Goal: Information Seeking & Learning: Learn about a topic

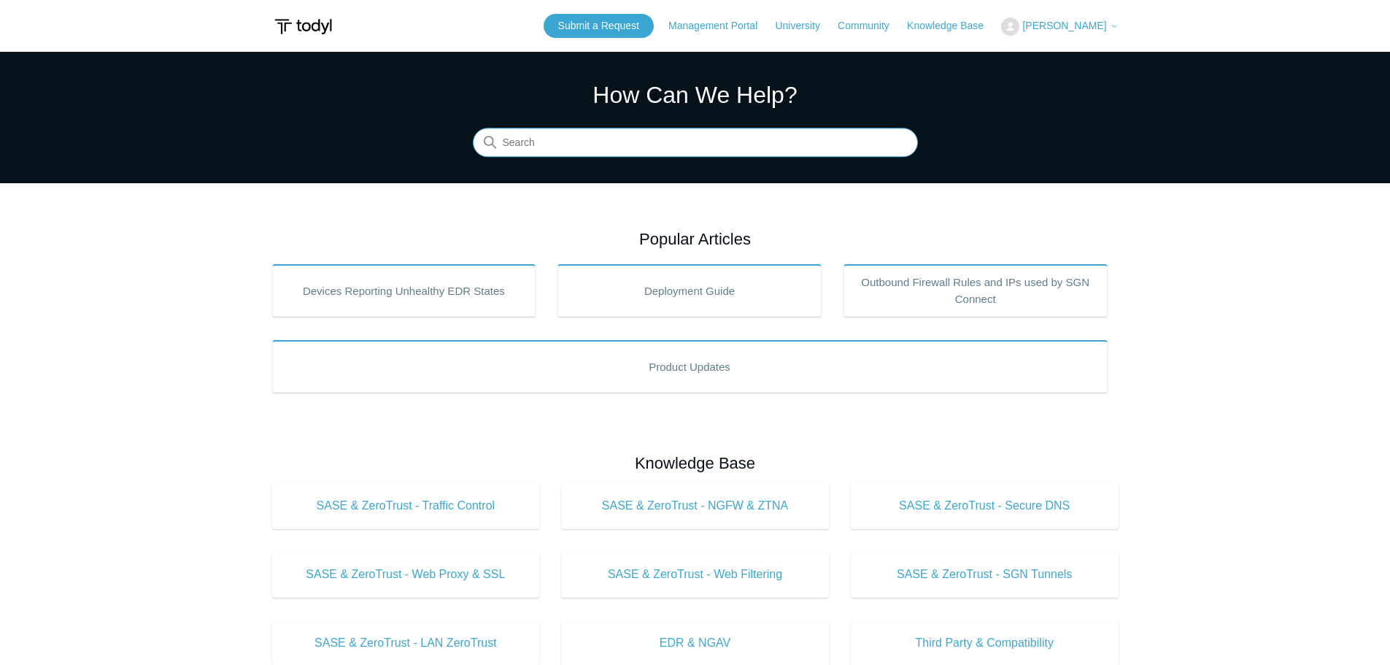
click at [539, 142] on input "Search" at bounding box center [695, 142] width 445 height 29
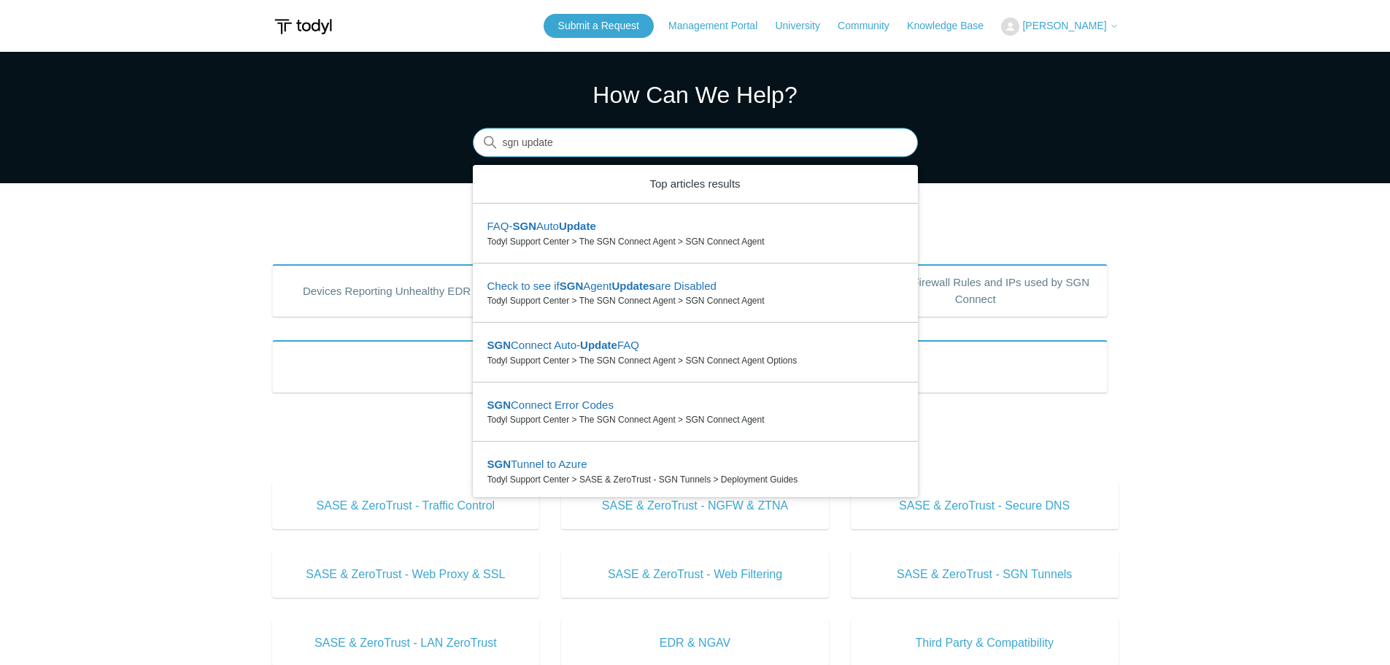
type input "sgn update"
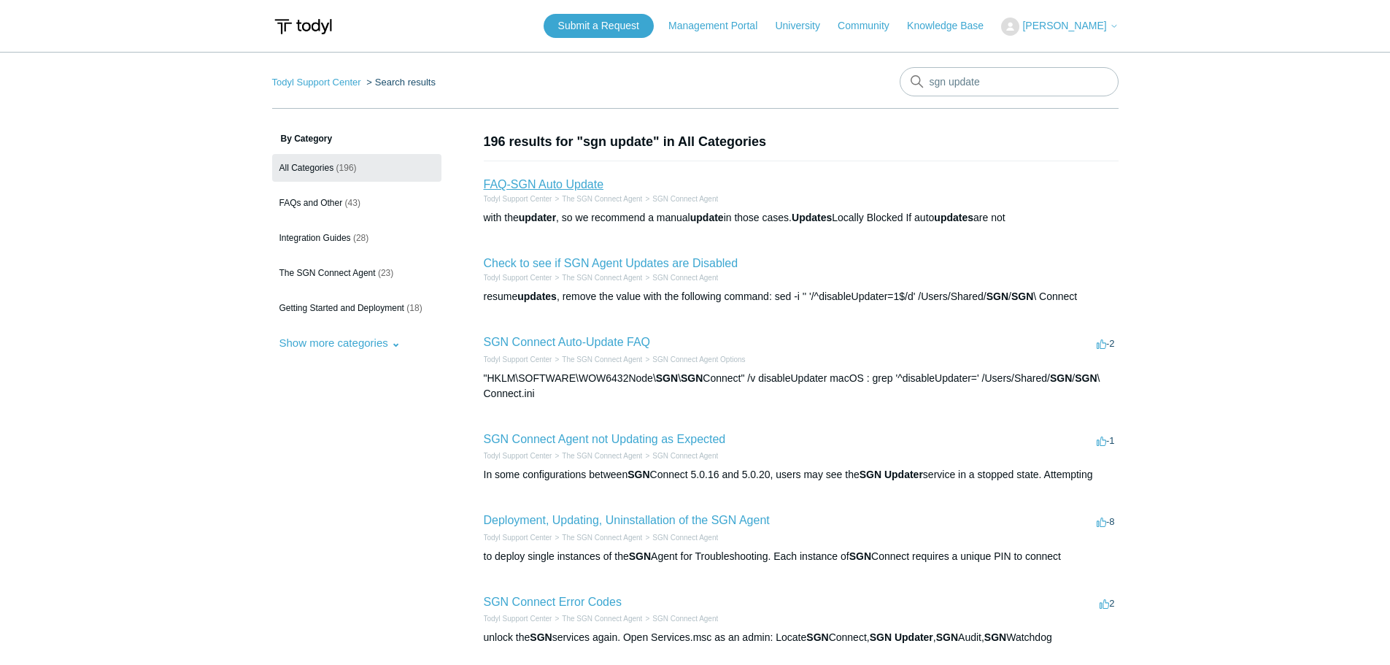
click at [564, 183] on link "FAQ-SGN Auto Update" at bounding box center [544, 184] width 120 height 12
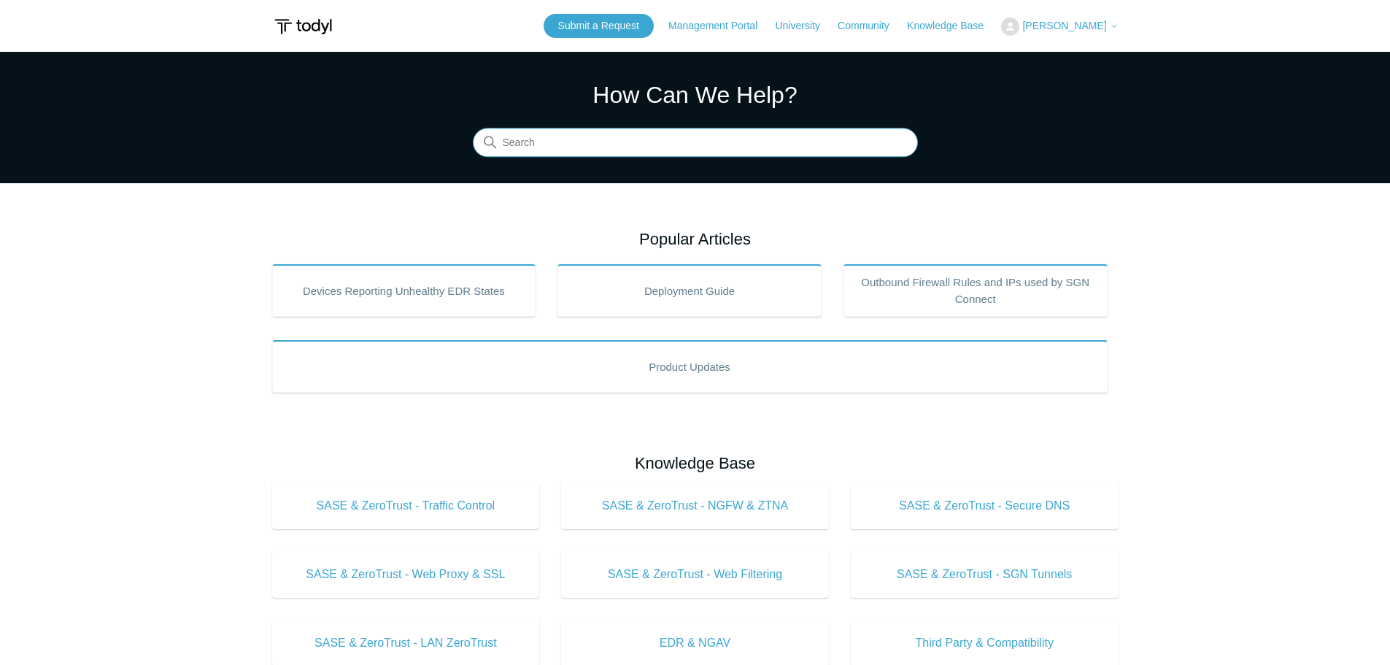
click at [562, 136] on input "Search" at bounding box center [695, 142] width 445 height 29
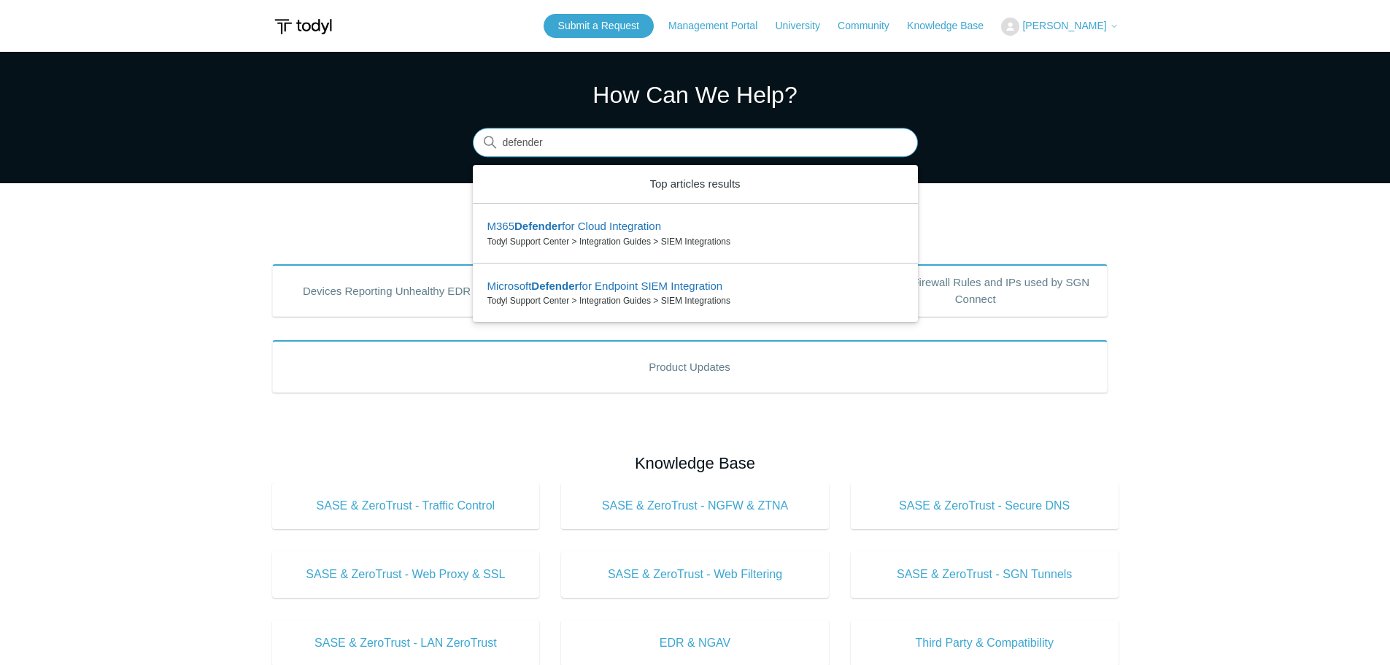
type input "defender"
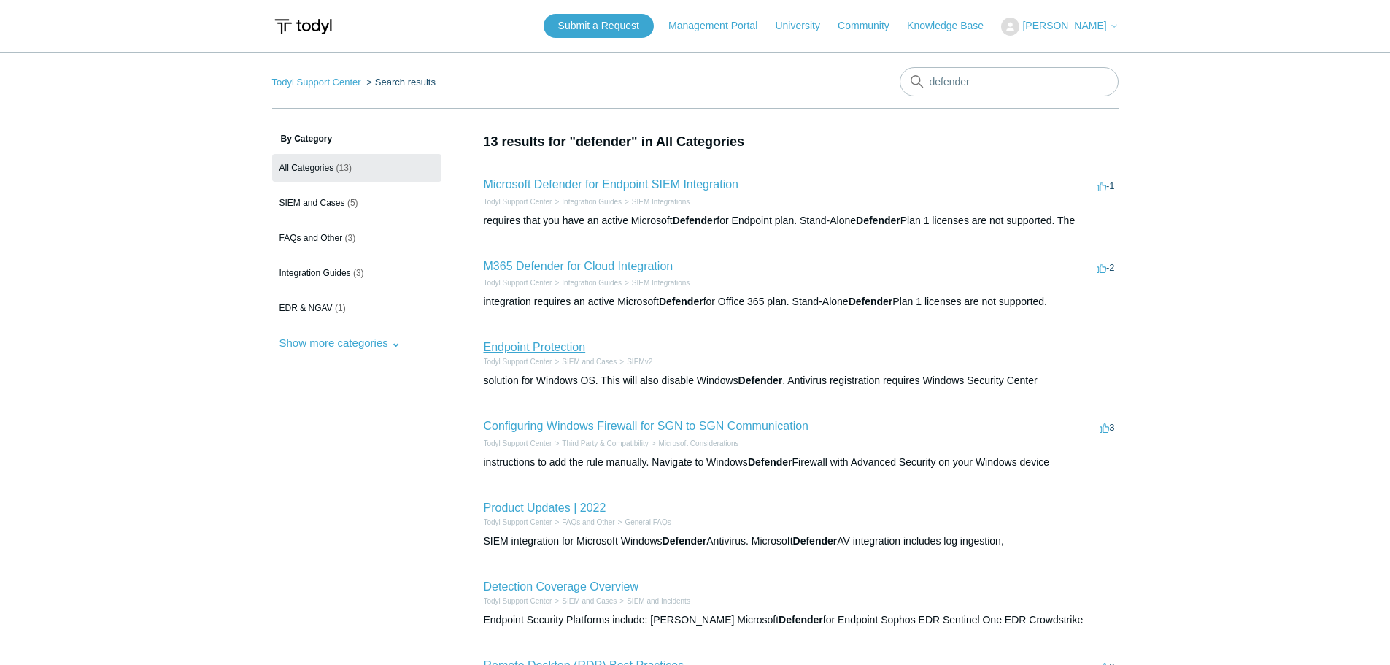
click at [544, 349] on link "Endpoint Protection" at bounding box center [535, 347] width 102 height 12
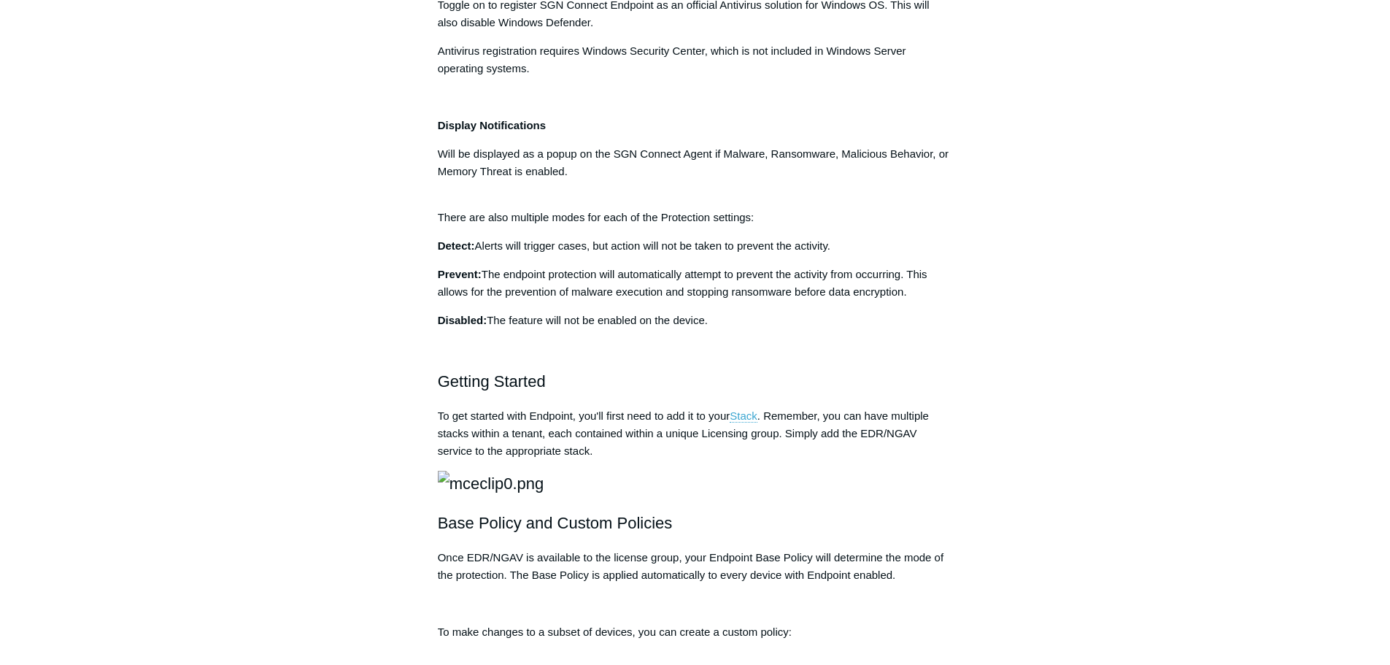
scroll to position [948, 0]
drag, startPoint x: 556, startPoint y: 224, endPoint x: 428, endPoint y: 223, distance: 128.4
click at [428, 223] on article "Endpoint Protection Follow Not yet followed by anyone Our Endpoint Security (ED…" at bounding box center [695, 294] width 559 height 2220
copy strong "Register as AV Engine"
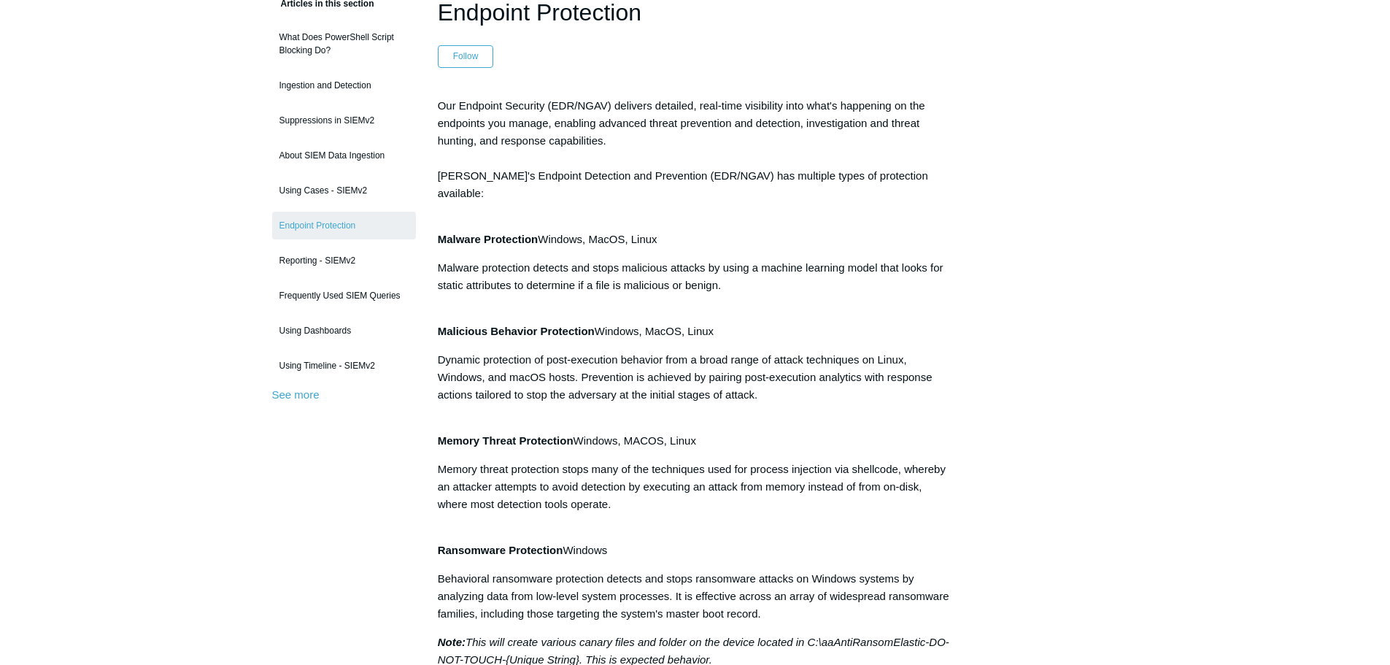
scroll to position [0, 0]
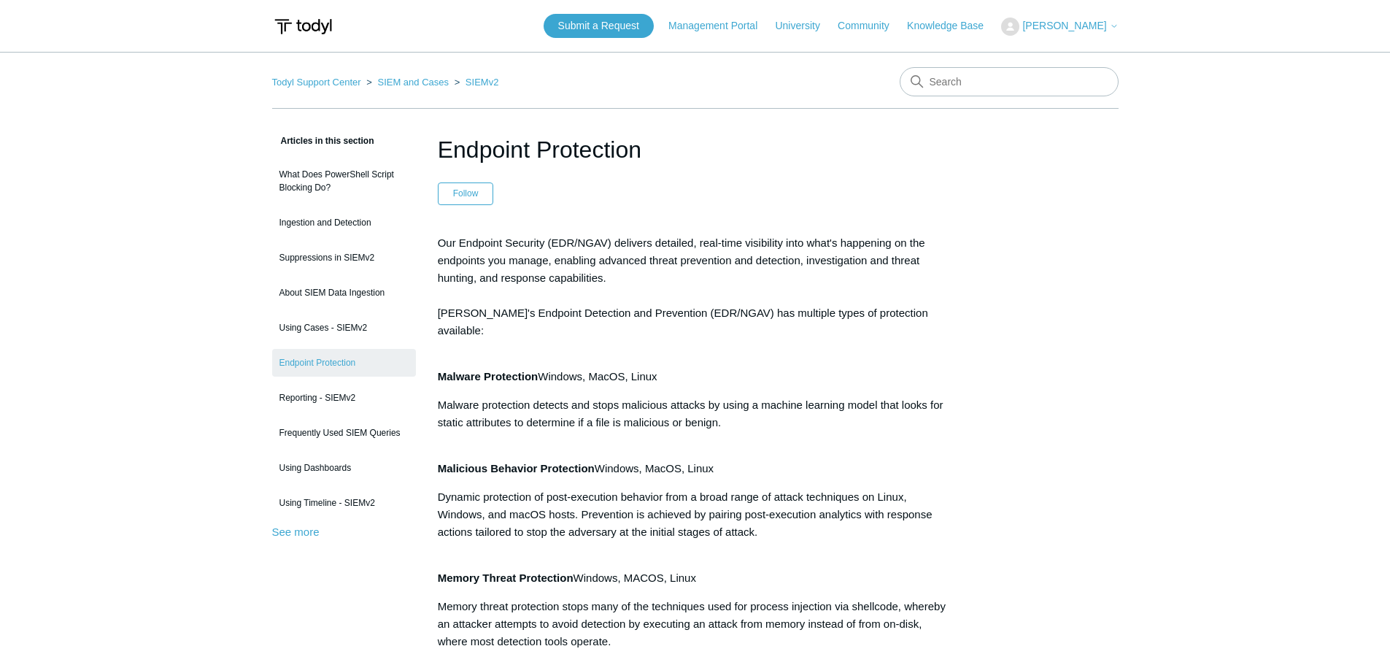
drag, startPoint x: 1017, startPoint y: 61, endPoint x: 1012, endPoint y: 82, distance: 21.8
click at [1011, 83] on input "Search" at bounding box center [1009, 81] width 219 height 29
paste input "Register as AV Engine"
type input "Register as AV Engine"
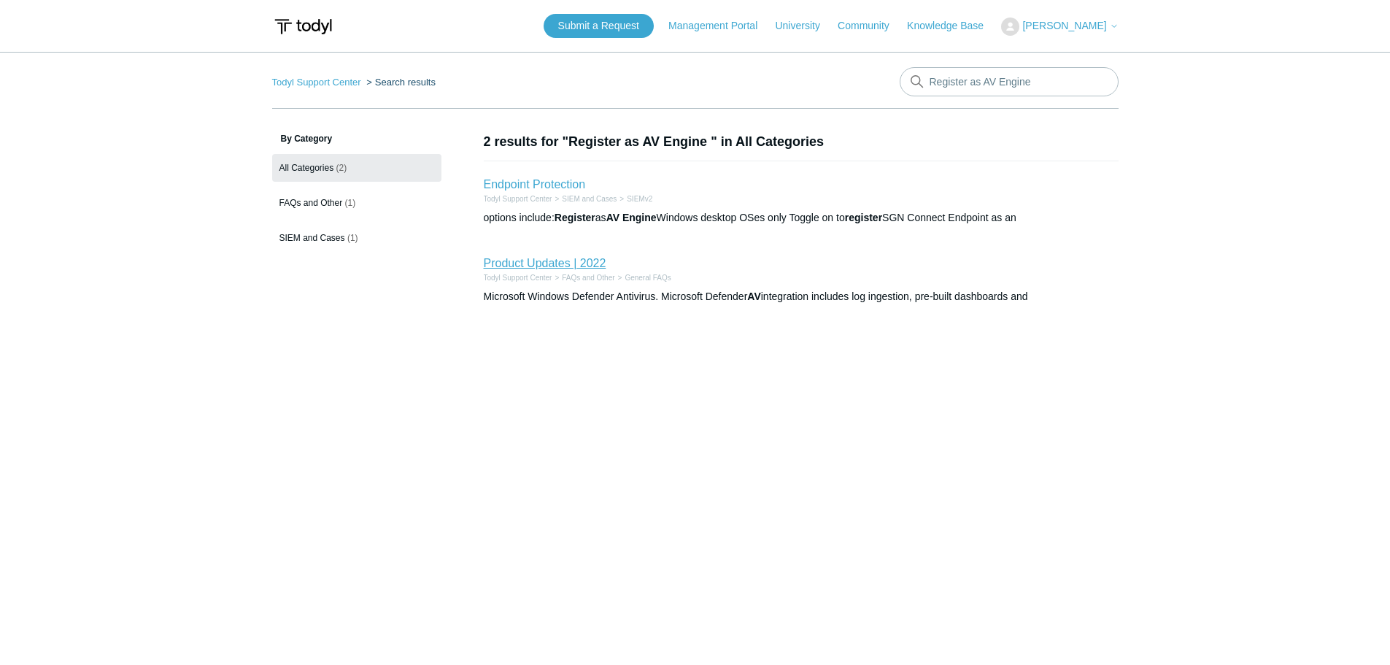
click at [517, 259] on link "Product Updates | 2022" at bounding box center [545, 263] width 123 height 12
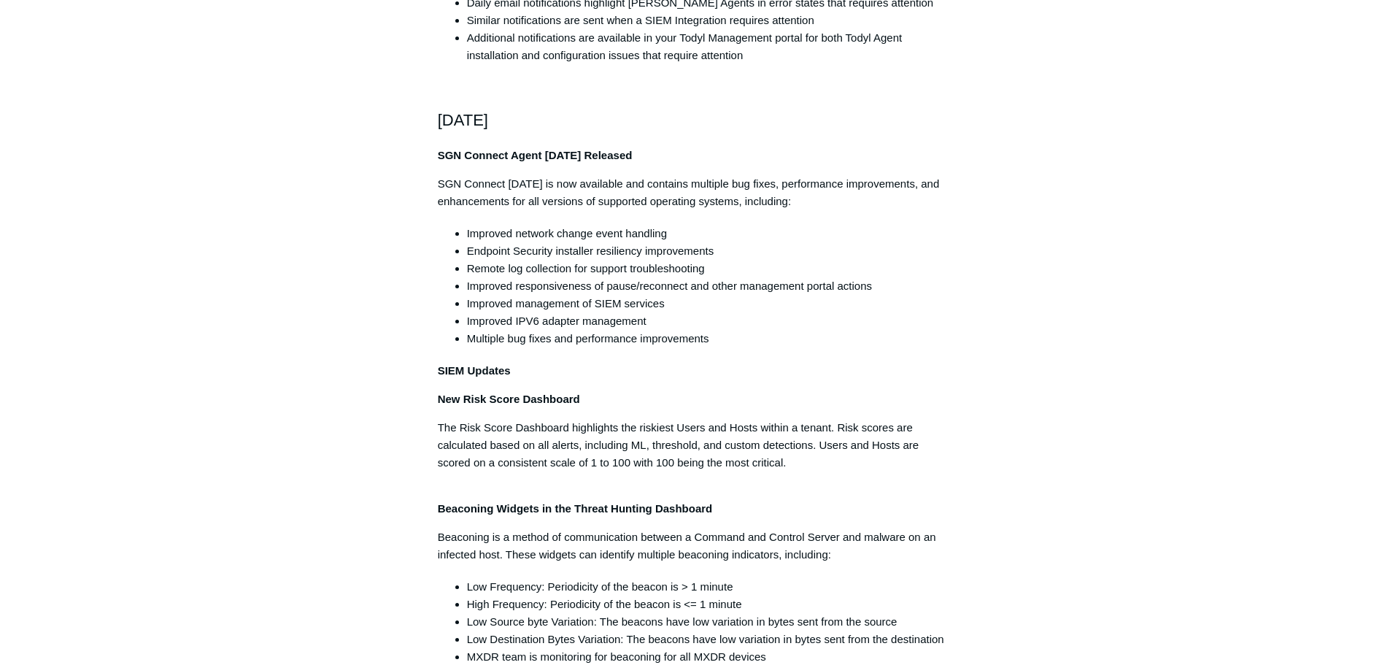
scroll to position [2359, 0]
